Goal: Transaction & Acquisition: Register for event/course

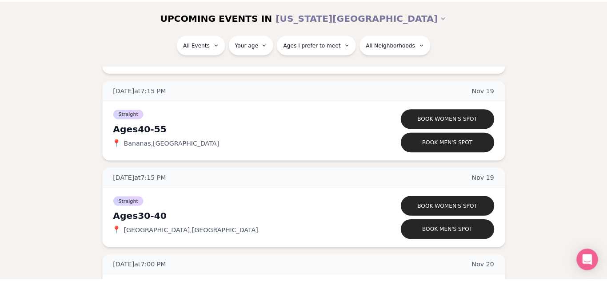
scroll to position [4198, 0]
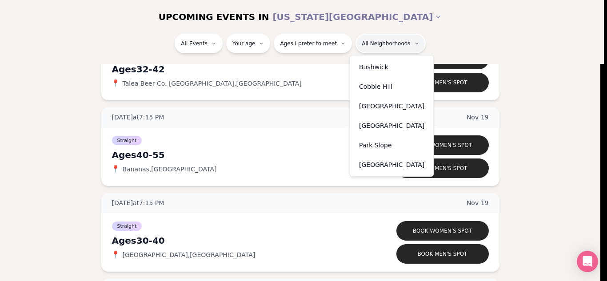
click at [367, 87] on div "Cobble Hill" at bounding box center [392, 87] width 80 height 20
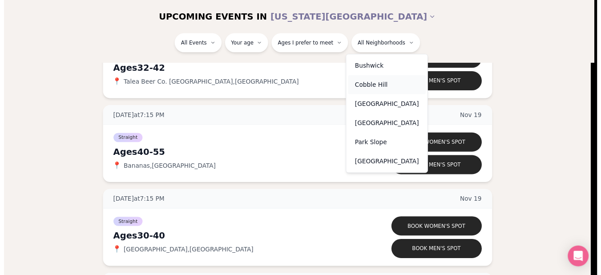
scroll to position [168, 0]
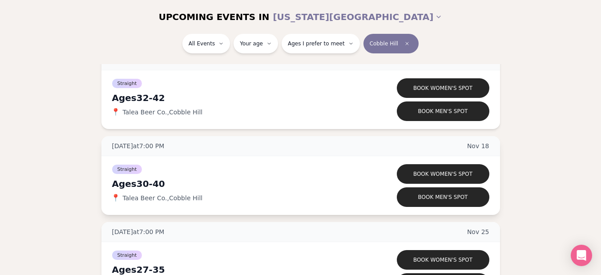
scroll to position [480, 0]
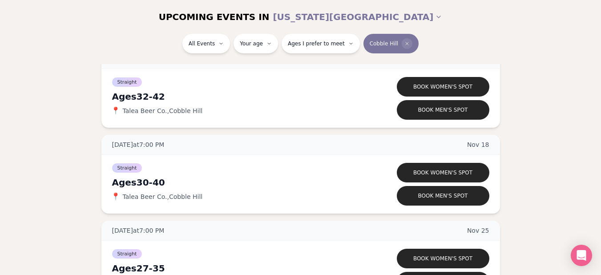
click at [402, 40] on span "Clear borough filter" at bounding box center [407, 43] width 11 height 11
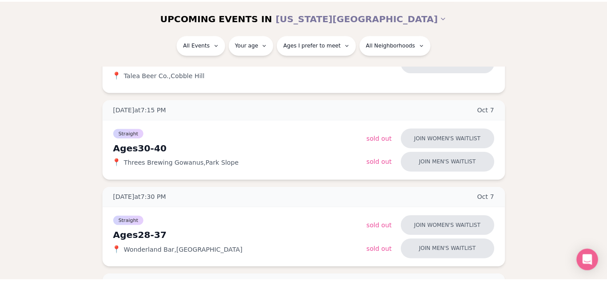
scroll to position [480, 0]
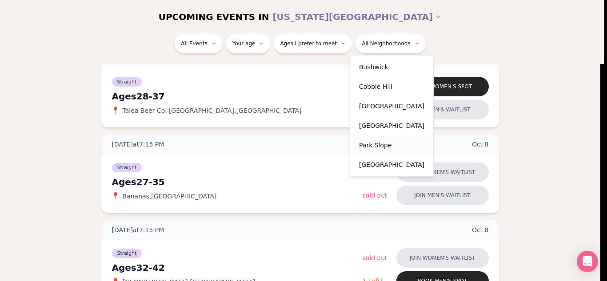
click at [382, 146] on div "Park Slope" at bounding box center [392, 146] width 80 height 20
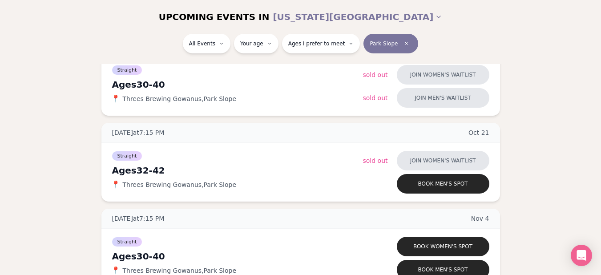
scroll to position [131, 0]
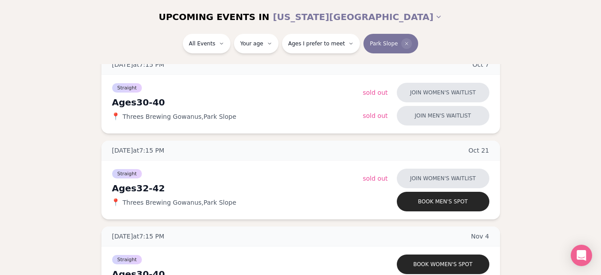
click at [401, 40] on span "Clear borough filter" at bounding box center [406, 43] width 11 height 11
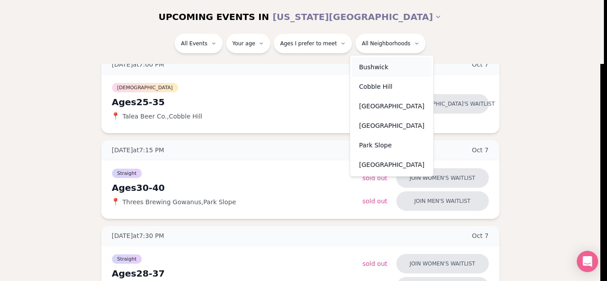
click at [378, 70] on div "Bushwick" at bounding box center [392, 67] width 80 height 20
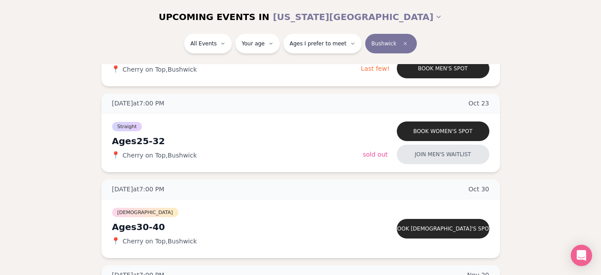
scroll to position [262, 0]
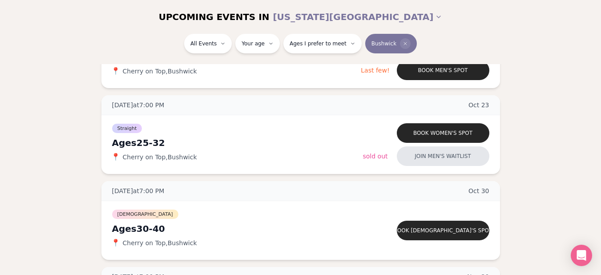
click at [404, 43] on icon "Clear borough filter" at bounding box center [405, 43] width 3 height 3
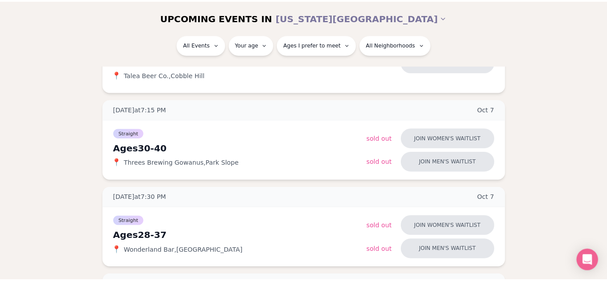
scroll to position [262, 0]
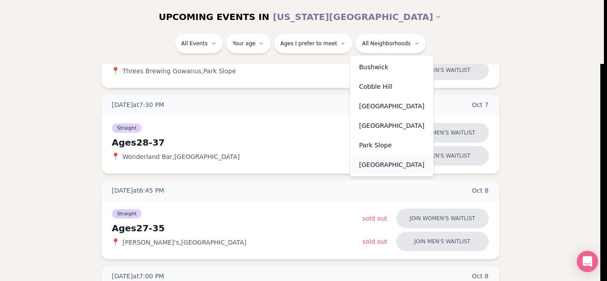
click at [383, 161] on div "[GEOGRAPHIC_DATA]" at bounding box center [392, 165] width 80 height 20
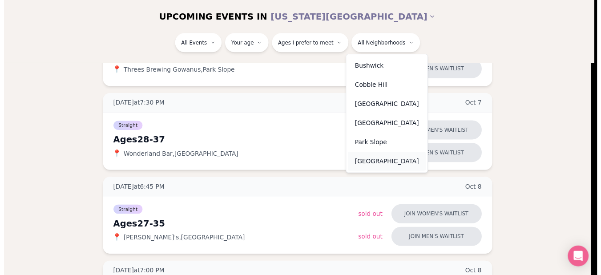
scroll to position [168, 0]
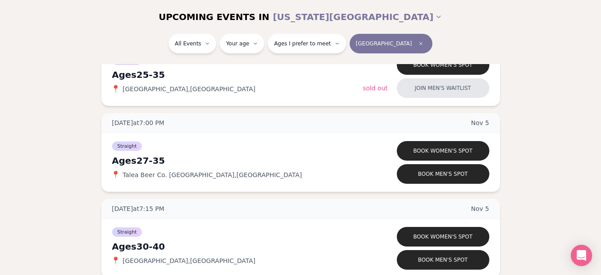
scroll to position [968, 0]
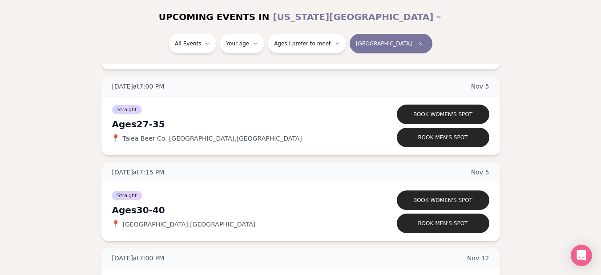
click at [592, 190] on section "UPCOMING EVENTS IN NEW YORK CITY All Events Your age Ages I prefer to meet Will…" at bounding box center [300, 48] width 601 height 1809
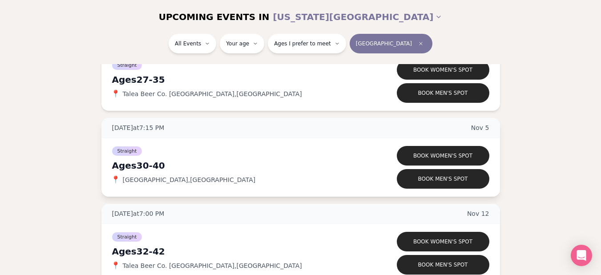
scroll to position [1030, 0]
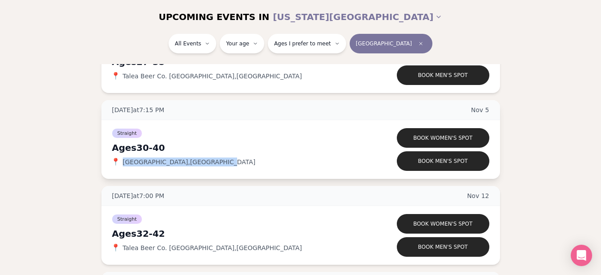
drag, startPoint x: 123, startPoint y: 164, endPoint x: 200, endPoint y: 165, distance: 76.5
click at [200, 165] on span "Lavender Lake , Williamsburg" at bounding box center [189, 161] width 133 height 9
click at [415, 42] on span "Clear borough filter" at bounding box center [420, 43] width 11 height 11
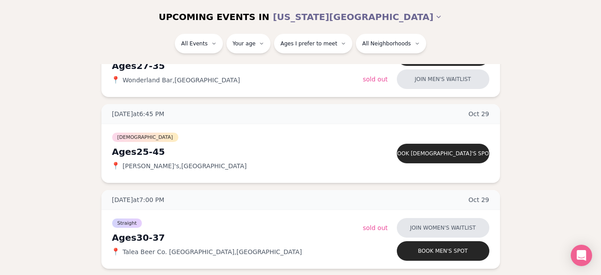
scroll to position [4973, 0]
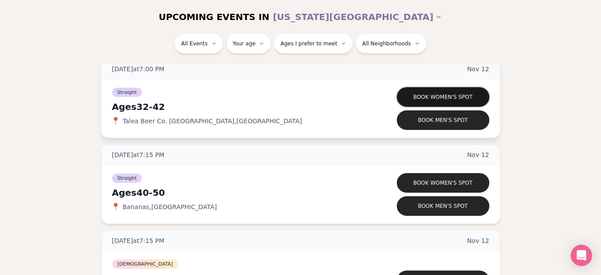
scroll to position [3577, 4]
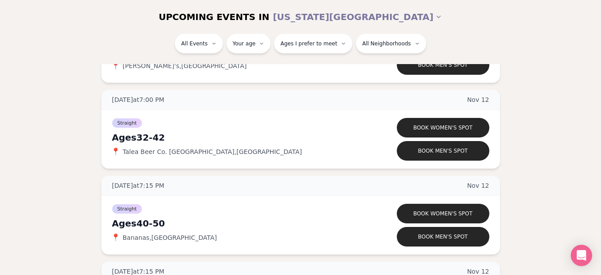
scroll to position [2842, 4]
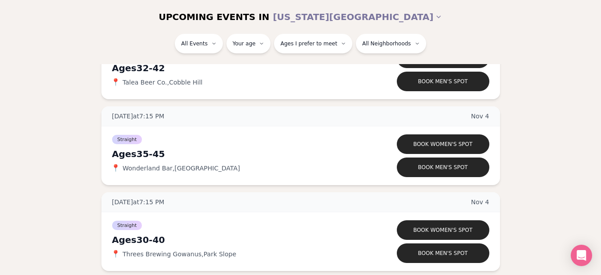
scroll to position [2913, 4]
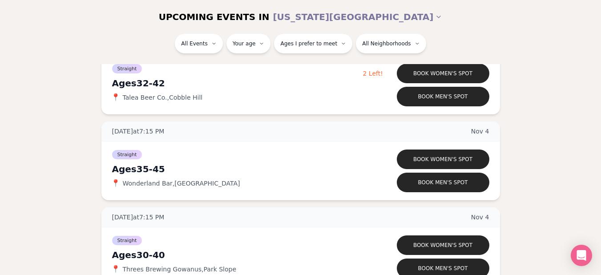
scroll to position [2896, 4]
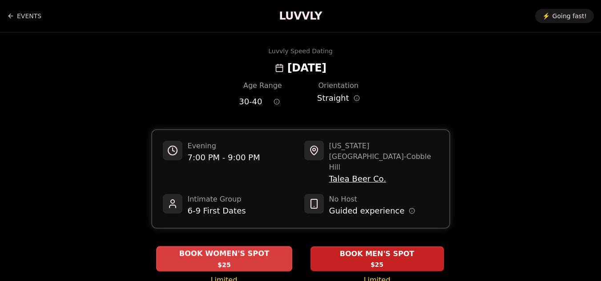
click at [230, 247] on div "BOOK WOMEN'S SPOT $25" at bounding box center [224, 259] width 136 height 24
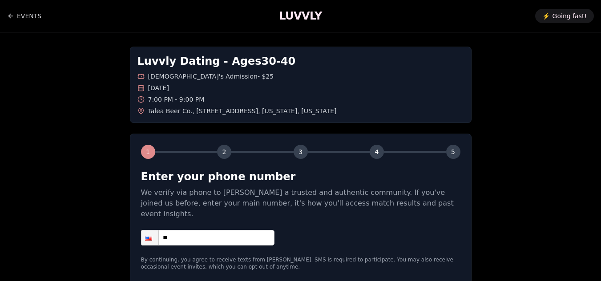
click at [214, 230] on input "**" at bounding box center [207, 238] width 133 height 16
type input "**********"
drag, startPoint x: 190, startPoint y: 110, endPoint x: 235, endPoint y: 112, distance: 44.5
click at [235, 112] on span "Talea Beer Co. , 61 Bergen Street , New York , New York" at bounding box center [242, 111] width 189 height 9
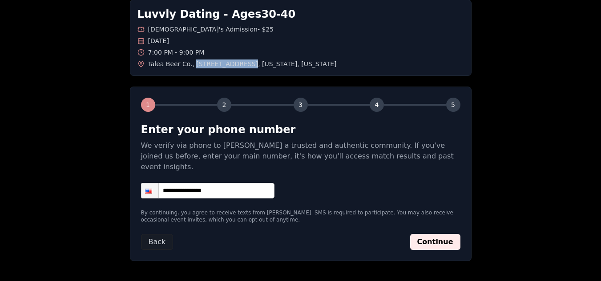
scroll to position [54, 0]
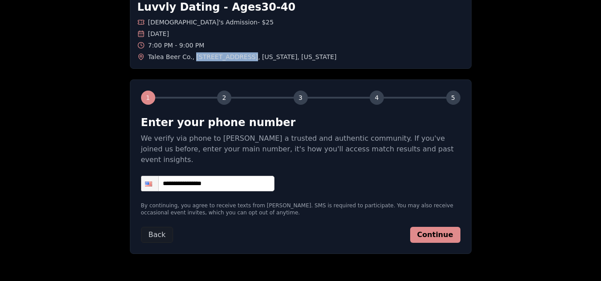
click at [440, 227] on button "Continue" at bounding box center [435, 235] width 50 height 16
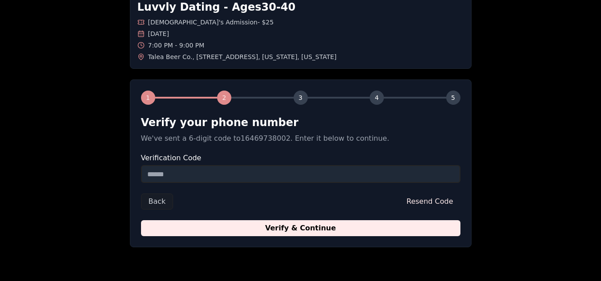
click at [390, 181] on input "Verification Code" at bounding box center [300, 174] width 319 height 18
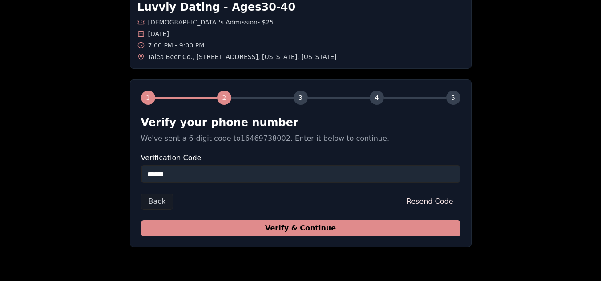
type input "******"
click at [373, 229] on button "Verify & Continue" at bounding box center [300, 229] width 319 height 16
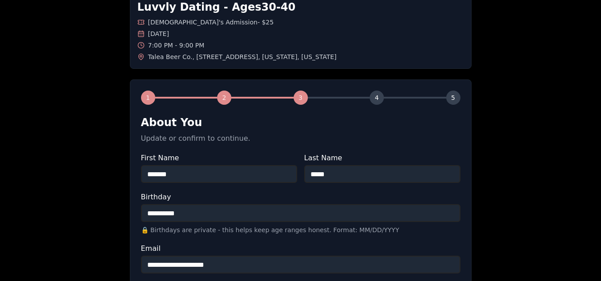
click at [319, 195] on label "Birthday" at bounding box center [300, 197] width 319 height 7
click at [319, 205] on input "**********" at bounding box center [300, 214] width 319 height 18
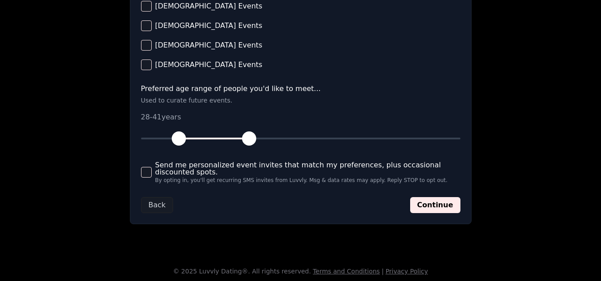
scroll to position [428, 0]
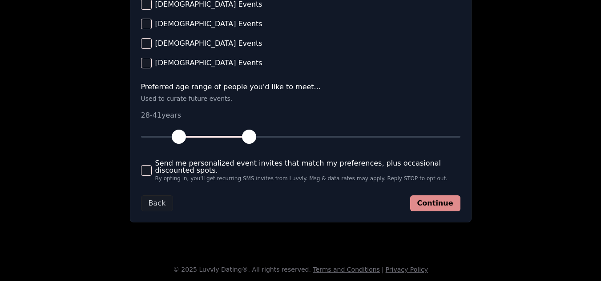
click at [426, 202] on button "Continue" at bounding box center [435, 204] width 50 height 16
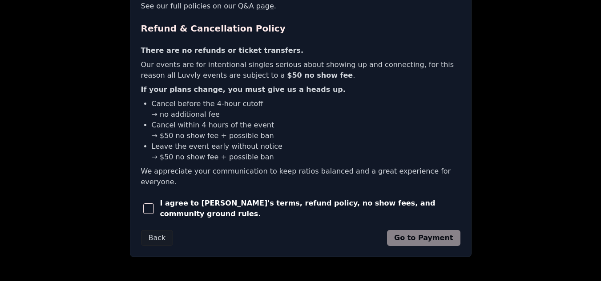
scroll to position [213, 0]
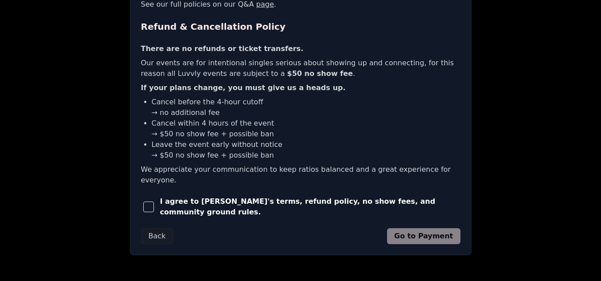
click at [153, 202] on span "button" at bounding box center [148, 207] width 11 height 11
click at [404, 229] on button "Go to Payment" at bounding box center [423, 237] width 73 height 16
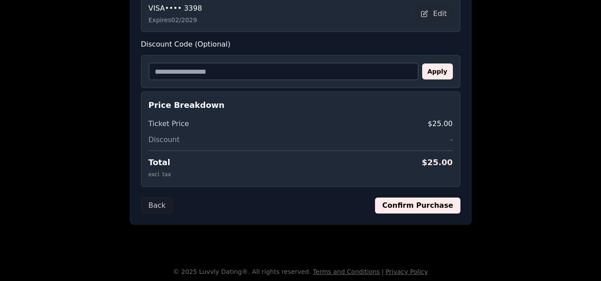
click at [282, 98] on div "Price Breakdown Ticket Price $25.00 Discount - Total $ 25.00 excl. tax" at bounding box center [300, 140] width 319 height 96
click at [270, 74] on input "Discount Code (Optional)" at bounding box center [284, 72] width 270 height 18
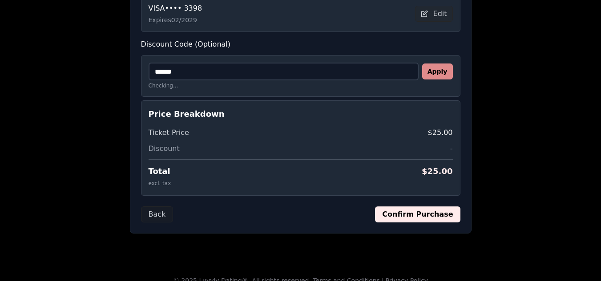
click at [435, 69] on button "Apply" at bounding box center [437, 72] width 31 height 16
click at [312, 67] on input "******" at bounding box center [284, 72] width 270 height 18
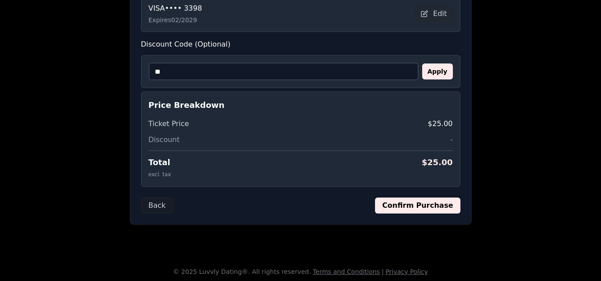
type input "*"
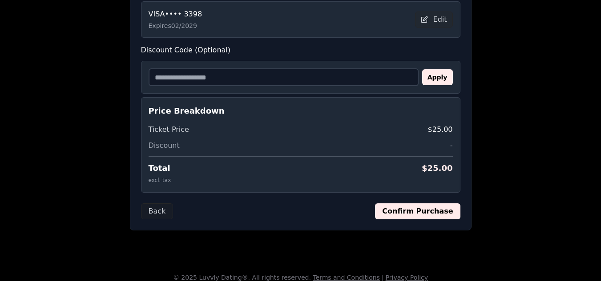
scroll to position [216, 0]
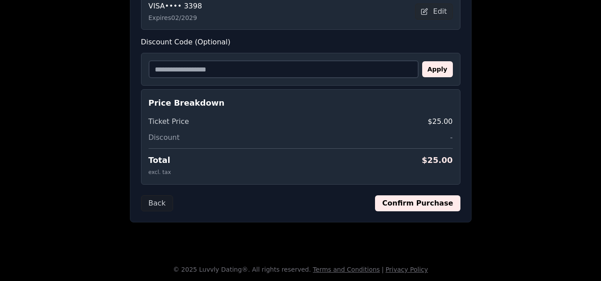
click at [434, 205] on button "Confirm Purchase" at bounding box center [417, 204] width 85 height 16
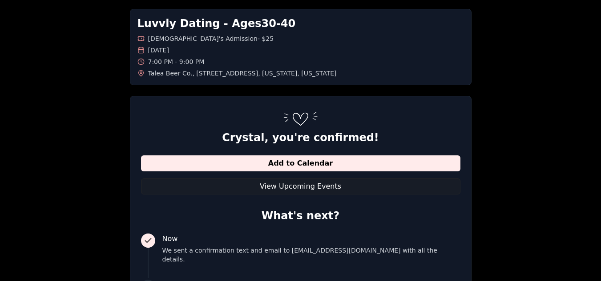
scroll to position [37, 0]
